Goal: Task Accomplishment & Management: Manage account settings

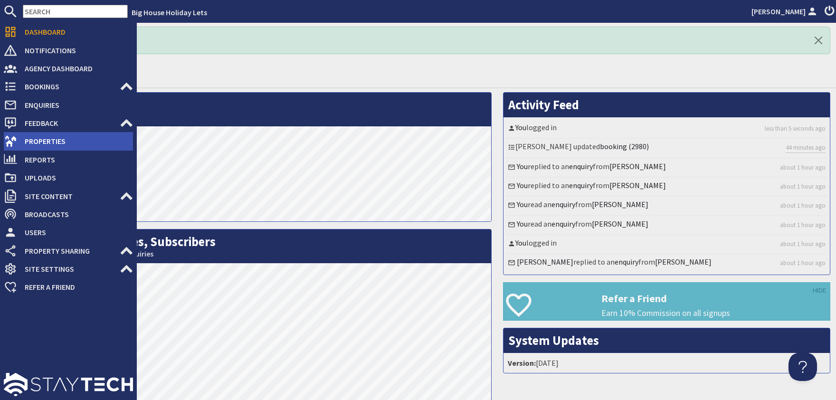
click at [39, 142] on span "Properties" at bounding box center [75, 141] width 116 height 15
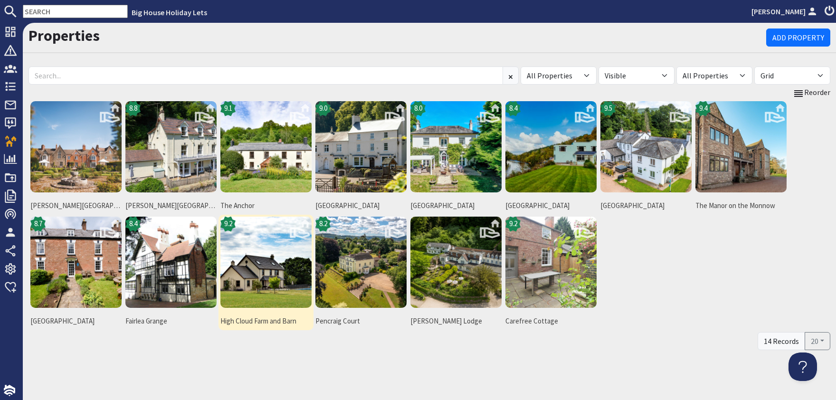
click at [266, 283] on img at bounding box center [266, 262] width 91 height 91
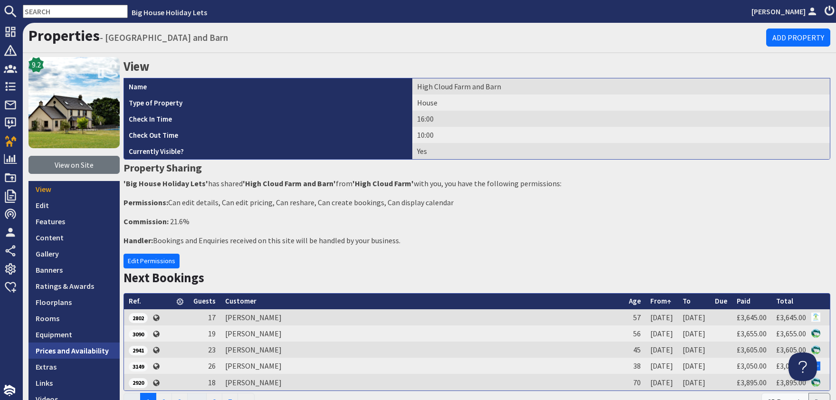
click at [71, 348] on link "Prices and Availability" at bounding box center [74, 351] width 91 height 16
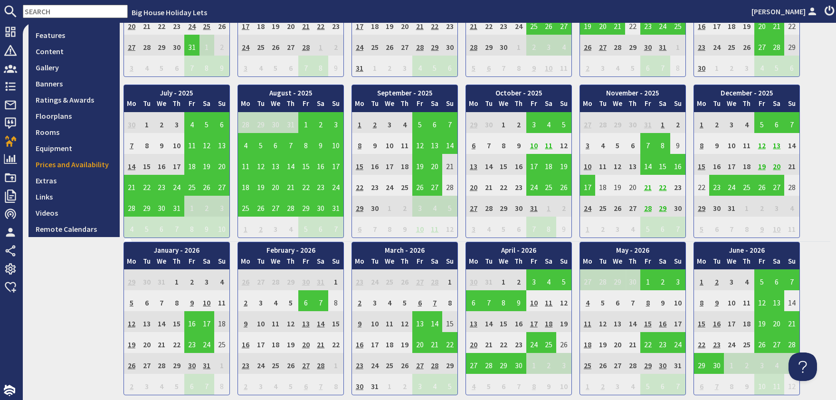
scroll to position [173, 0]
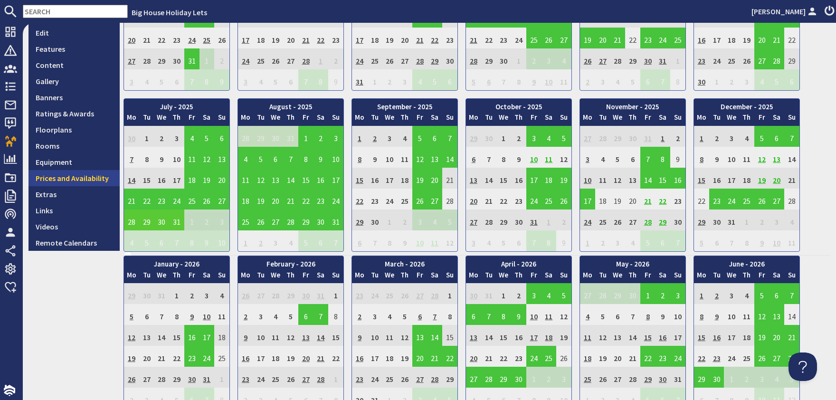
click at [70, 177] on link "Prices and Availability" at bounding box center [74, 178] width 91 height 16
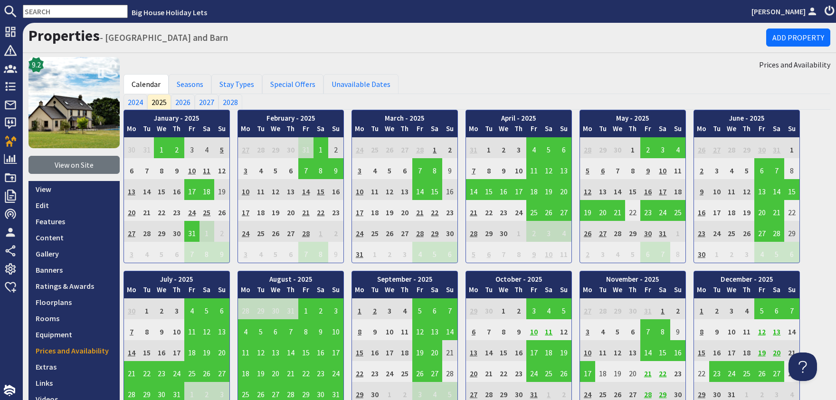
scroll to position [0, 0]
click at [192, 86] on link "Seasons" at bounding box center [190, 84] width 43 height 20
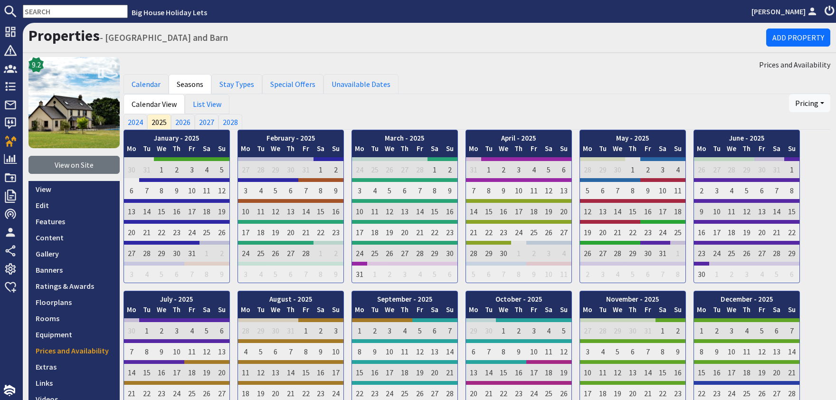
click at [186, 106] on link "List View" at bounding box center [207, 104] width 45 height 20
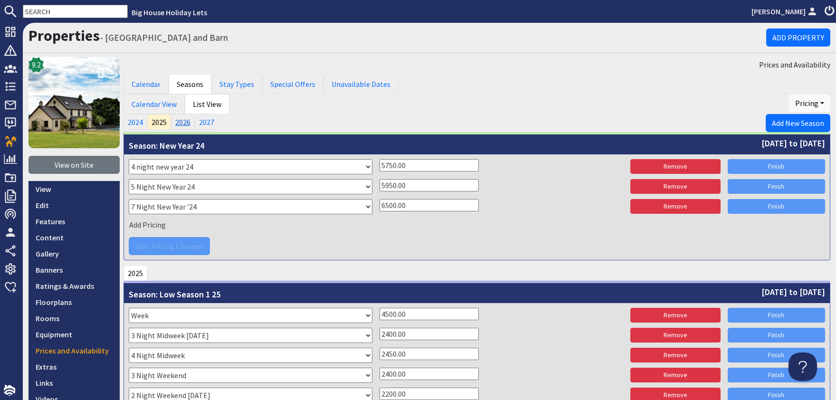
click at [185, 125] on link "2026" at bounding box center [183, 121] width 24 height 15
